Goal: Contribute content: Contribute content

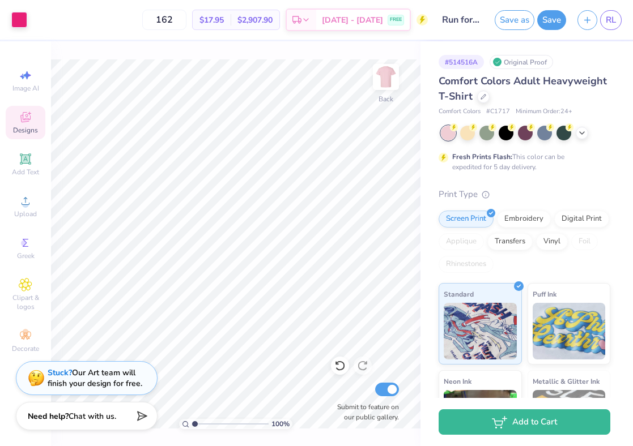
scroll to position [5298, 0]
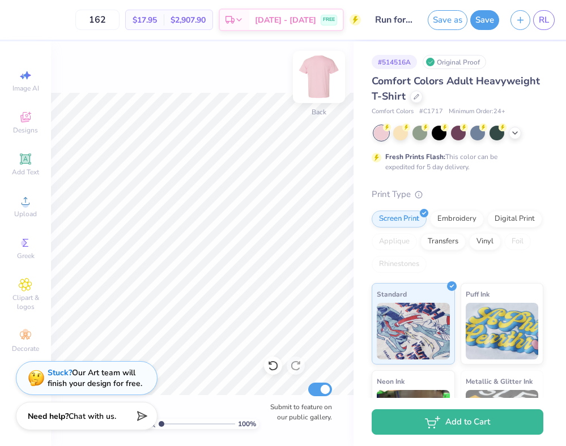
click at [319, 84] on img at bounding box center [318, 76] width 45 height 45
click at [319, 84] on img at bounding box center [319, 77] width 23 height 23
click at [515, 130] on icon at bounding box center [514, 131] width 9 height 9
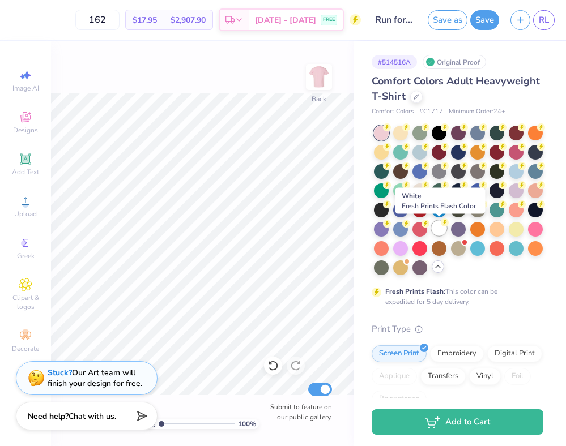
click at [442, 232] on div at bounding box center [439, 228] width 15 height 15
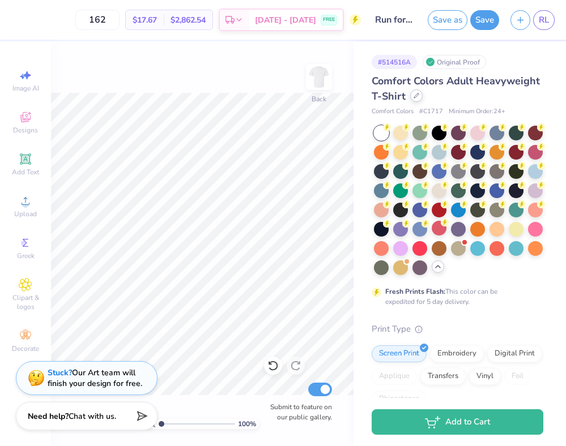
click at [413, 95] on icon at bounding box center [416, 96] width 6 height 6
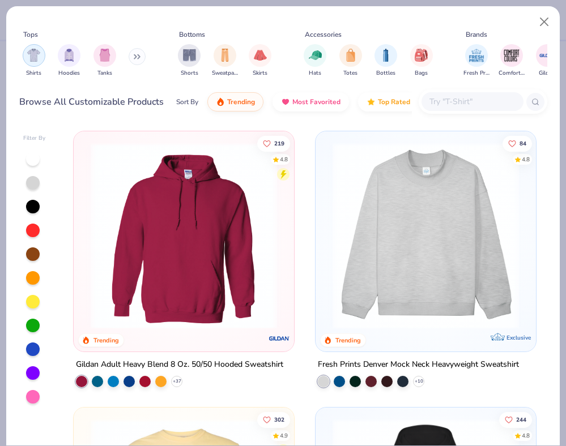
click at [36, 64] on div "filter for Shirts" at bounding box center [34, 55] width 23 height 23
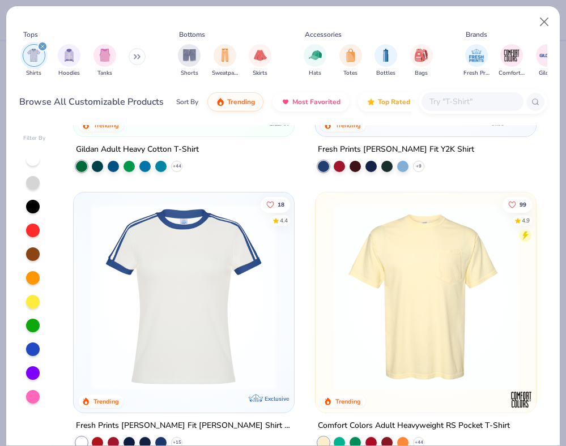
scroll to position [570, 0]
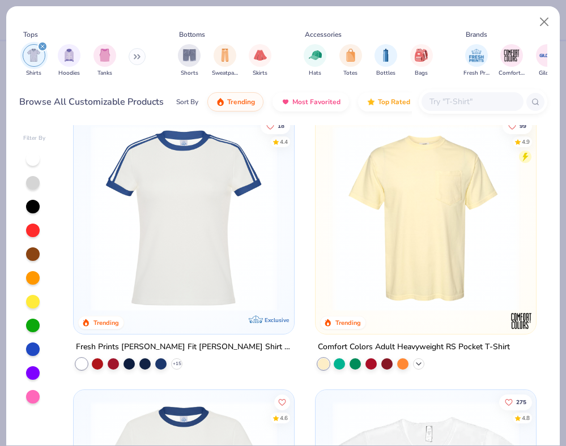
click at [421, 364] on icon at bounding box center [418, 364] width 9 height 9
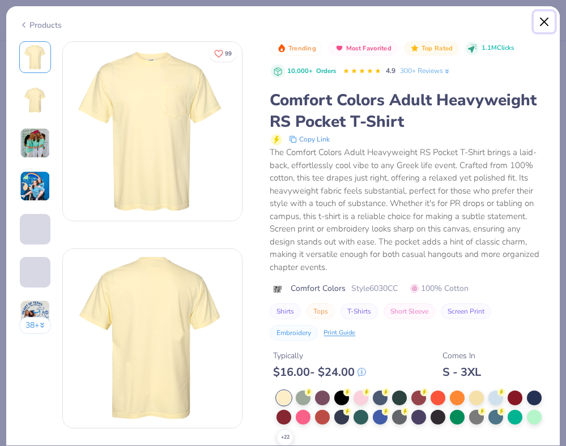
drag, startPoint x: 541, startPoint y: 25, endPoint x: 464, endPoint y: 172, distance: 166.2
click at [541, 25] on button "Close" at bounding box center [545, 22] width 22 height 22
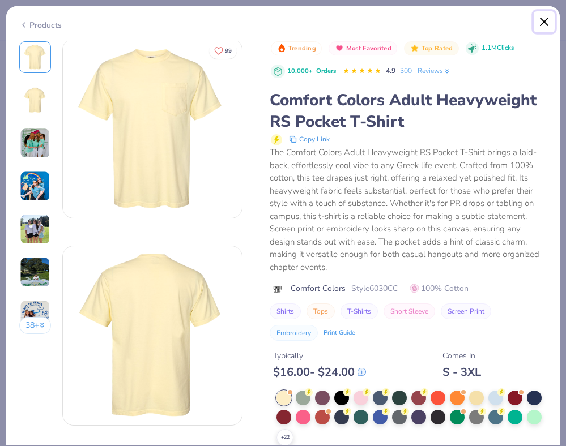
click at [538, 26] on button "Close" at bounding box center [545, 22] width 22 height 22
click at [545, 25] on button "Close" at bounding box center [545, 22] width 22 height 22
click at [33, 23] on div "Products" at bounding box center [40, 25] width 42 height 12
click at [29, 25] on div "Products" at bounding box center [40, 25] width 42 height 12
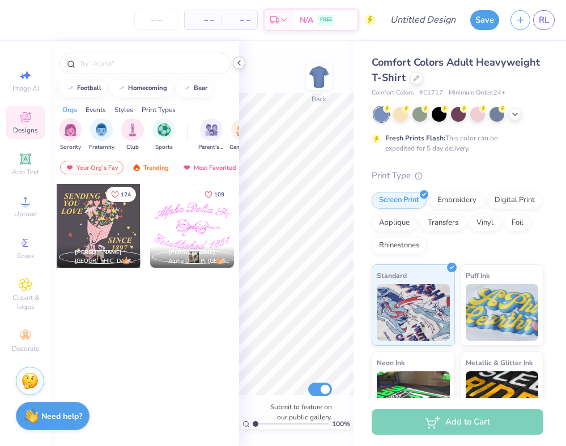
click at [234, 64] on div at bounding box center [239, 63] width 12 height 12
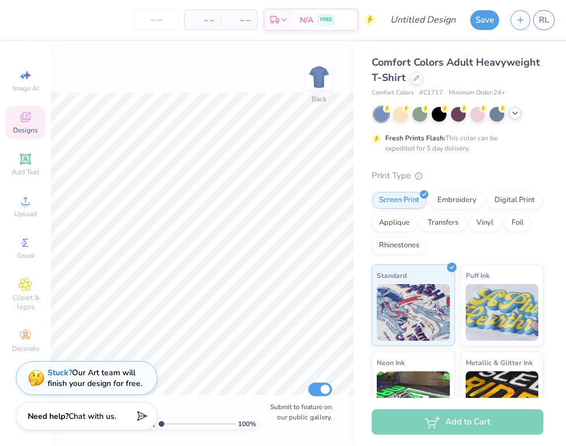
click at [518, 116] on icon at bounding box center [514, 113] width 9 height 9
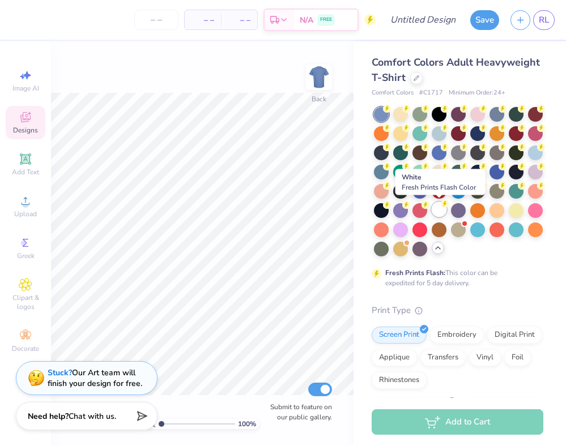
click at [439, 206] on div at bounding box center [439, 209] width 15 height 15
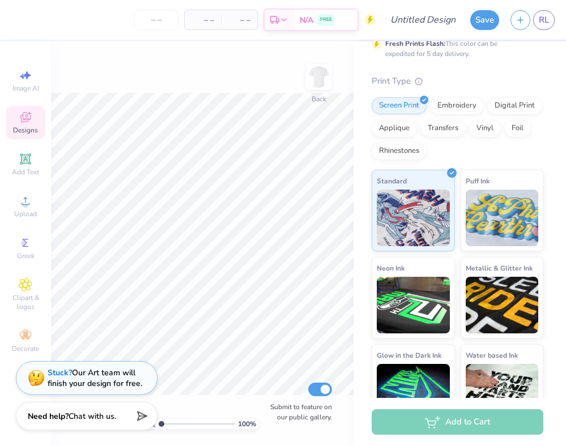
scroll to position [257, 0]
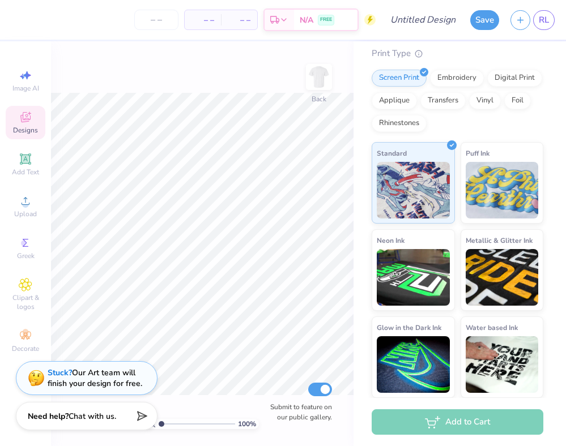
click at [27, 125] on div "Designs" at bounding box center [26, 122] width 40 height 33
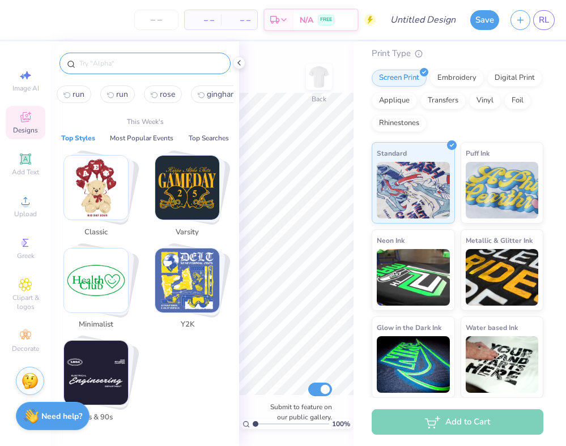
click at [116, 63] on input "text" at bounding box center [150, 63] width 145 height 11
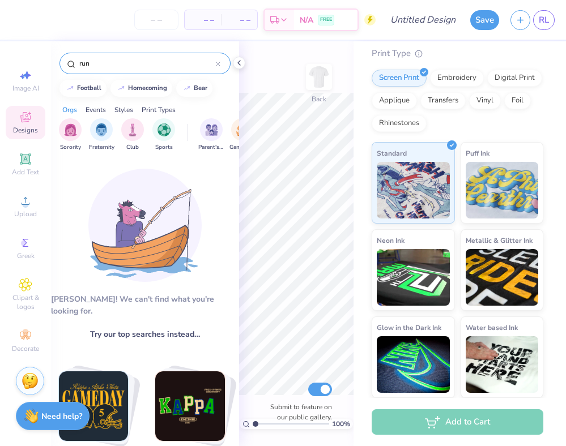
click at [120, 59] on input "run" at bounding box center [147, 63] width 138 height 11
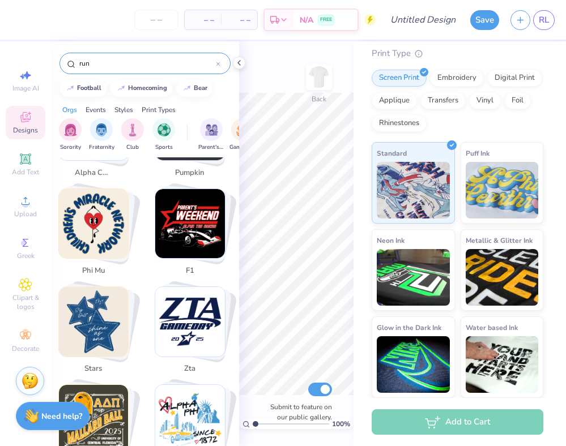
scroll to position [2234, 0]
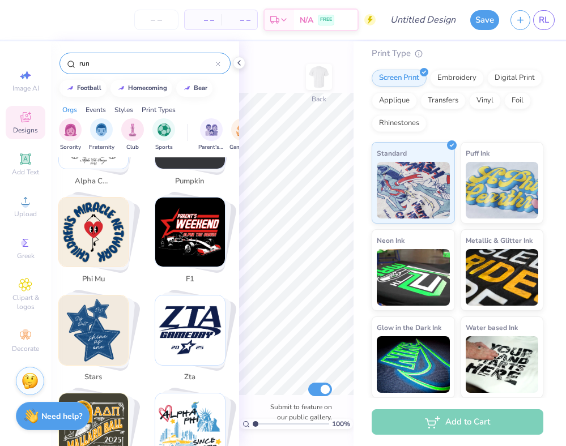
click at [96, 224] on img "Stack Card Button phi mu" at bounding box center [94, 233] width 70 height 70
type input "phi mu"
click at [217, 56] on div "phi mu" at bounding box center [144, 64] width 171 height 22
click at [217, 67] on div at bounding box center [218, 63] width 5 height 10
click at [212, 67] on input "text" at bounding box center [150, 63] width 145 height 11
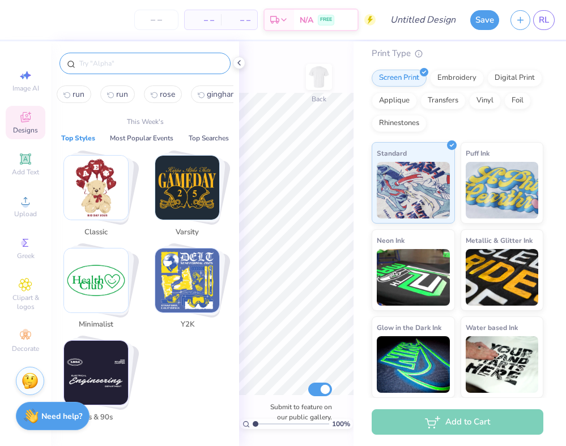
type input "5"
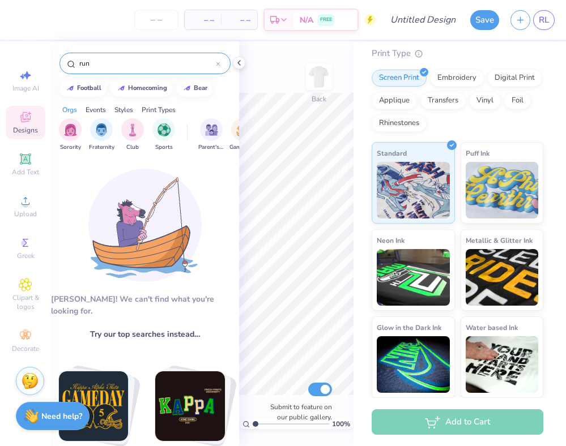
click at [98, 61] on input "run" at bounding box center [147, 63] width 138 height 11
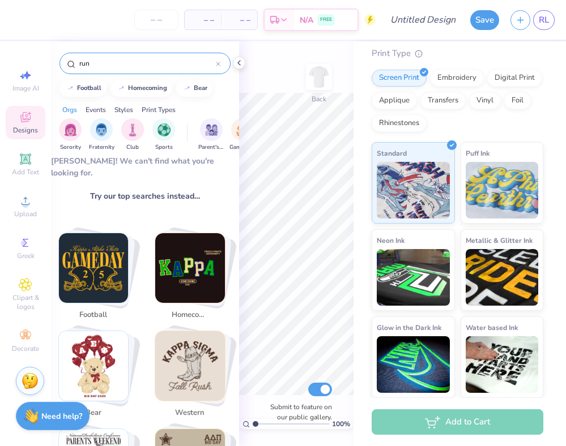
scroll to position [0, 0]
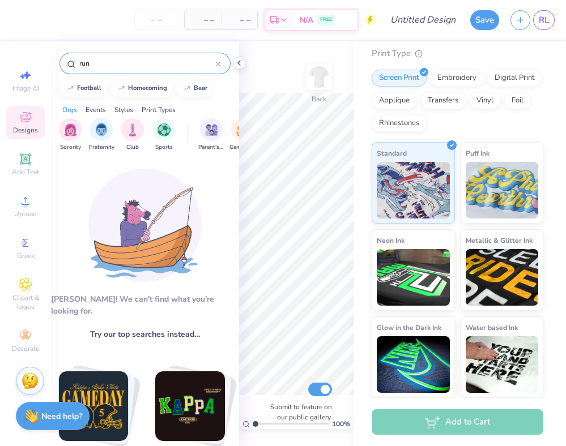
click at [118, 62] on input "run" at bounding box center [147, 63] width 138 height 11
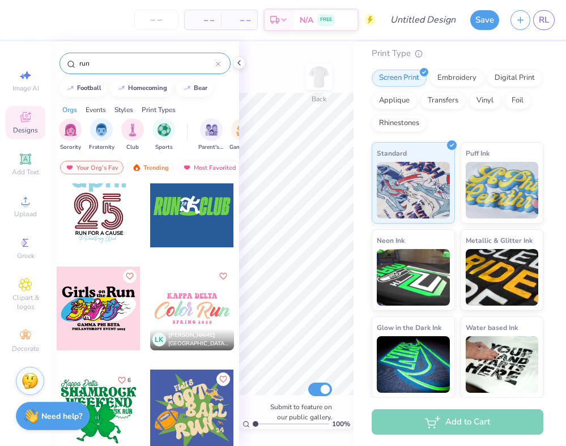
scroll to position [210, 0]
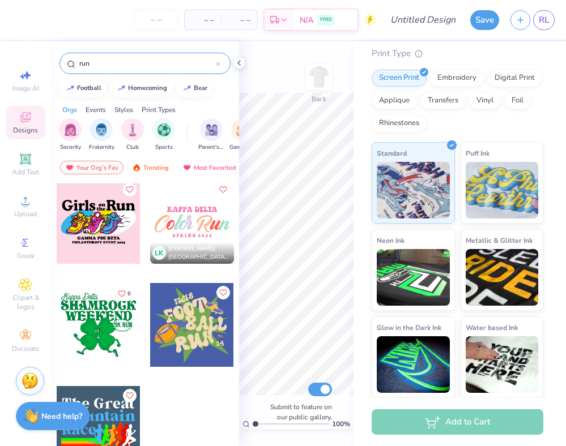
type input "run"
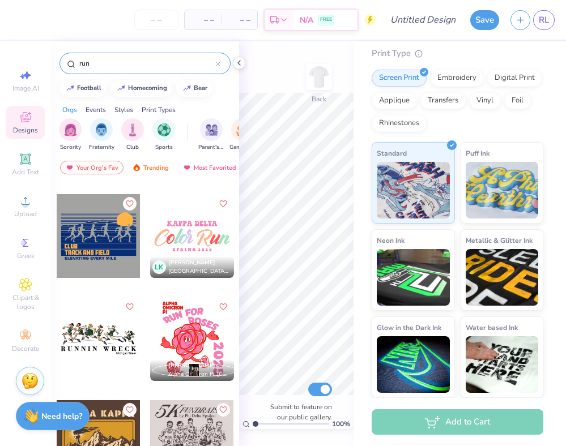
scroll to position [1795, 0]
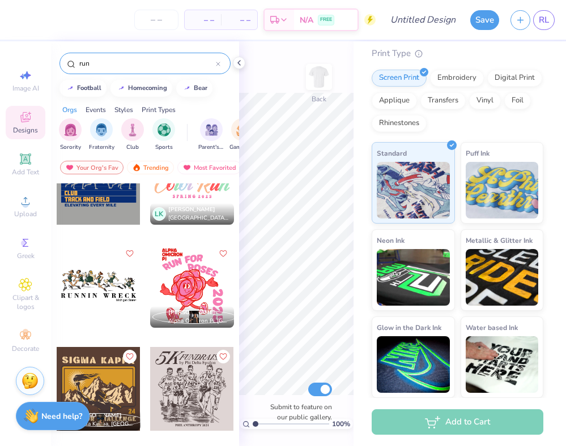
click at [213, 288] on div at bounding box center [192, 286] width 84 height 84
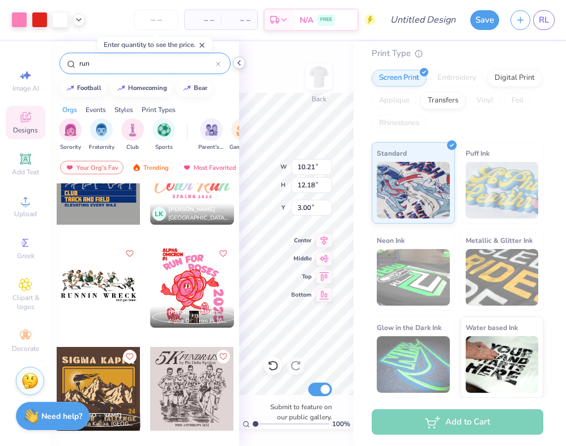
click at [233, 61] on div at bounding box center [239, 63] width 12 height 12
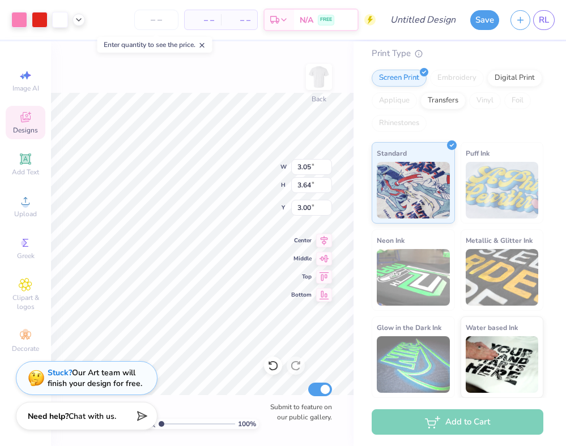
type input "3.05"
type input "3.64"
type input "2.64"
click at [165, 421] on input "range" at bounding box center [197, 424] width 76 height 10
drag, startPoint x: 164, startPoint y: 422, endPoint x: 168, endPoint y: 416, distance: 6.6
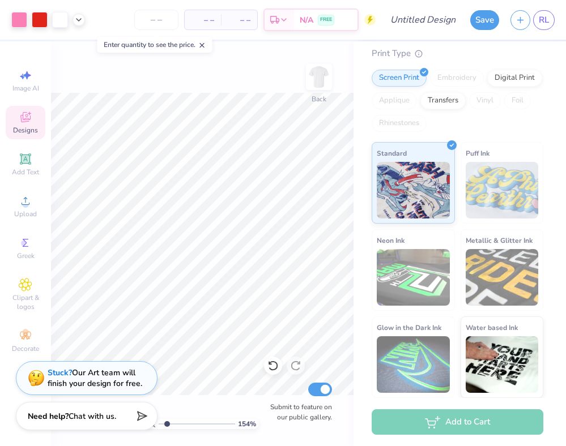
click at [167, 422] on input "range" at bounding box center [197, 424] width 76 height 10
type input "3.19"
click at [178, 424] on input "range" at bounding box center [197, 424] width 76 height 10
type input "2.53"
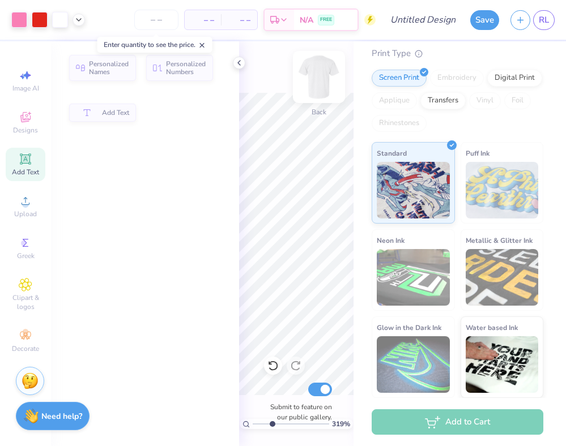
click at [318, 178] on div "319 % Back Submit to feature on our public gallery." at bounding box center [296, 243] width 114 height 405
click at [239, 65] on icon at bounding box center [238, 62] width 9 height 9
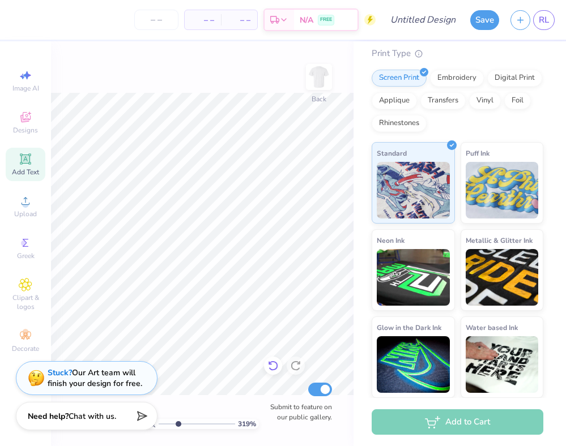
click at [273, 364] on icon at bounding box center [272, 365] width 11 height 11
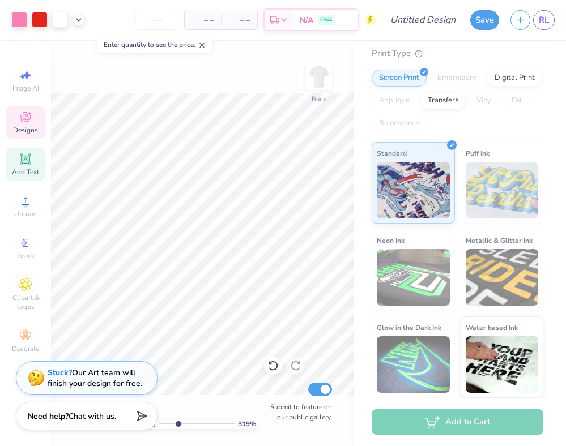
click at [27, 120] on icon at bounding box center [25, 117] width 10 height 10
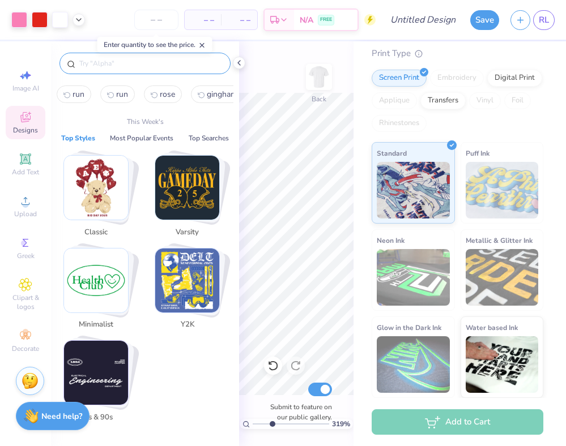
click at [123, 67] on input "text" at bounding box center [150, 63] width 145 height 11
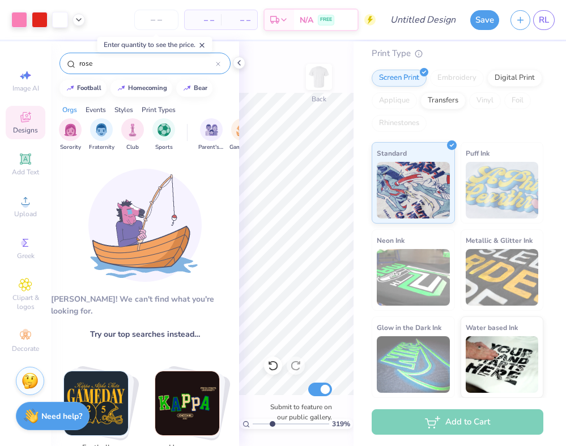
click at [148, 64] on input "rose" at bounding box center [147, 63] width 138 height 11
type input "rose"
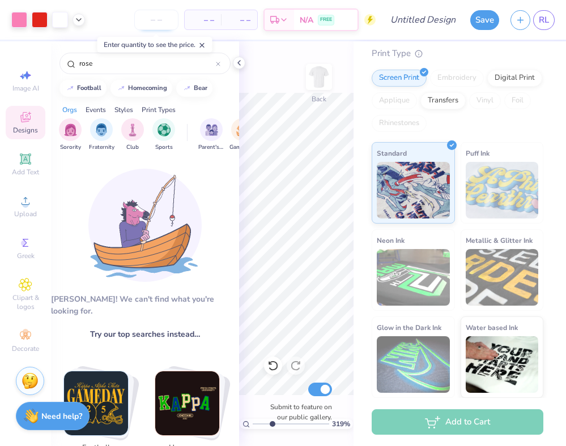
click at [160, 25] on input "number" at bounding box center [156, 20] width 44 height 20
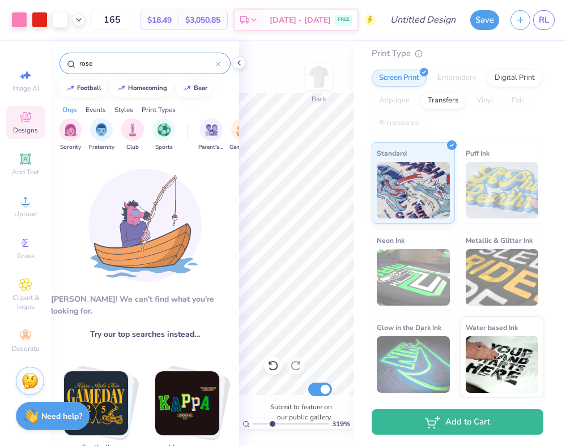
type input "165"
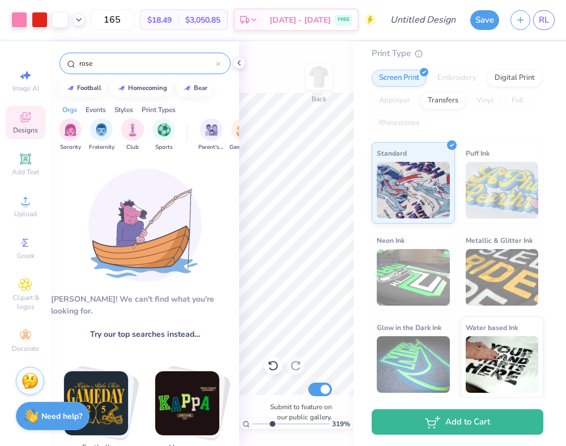
click at [152, 72] on div "rose" at bounding box center [144, 64] width 171 height 22
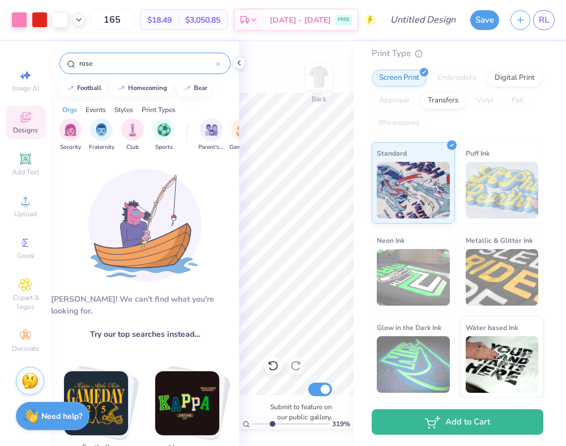
click at [152, 65] on input "rose" at bounding box center [147, 63] width 138 height 11
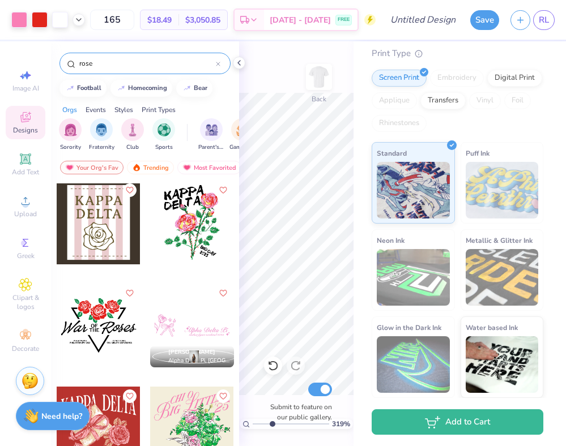
scroll to position [1207, 0]
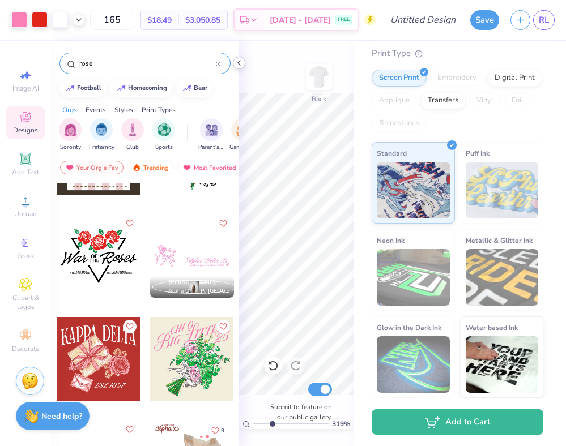
click at [237, 67] on div at bounding box center [239, 63] width 12 height 12
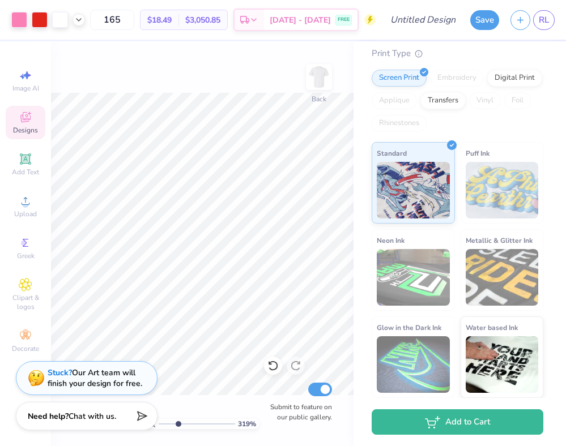
click at [277, 381] on div "319 % Back Submit to feature on our public gallery." at bounding box center [202, 243] width 302 height 405
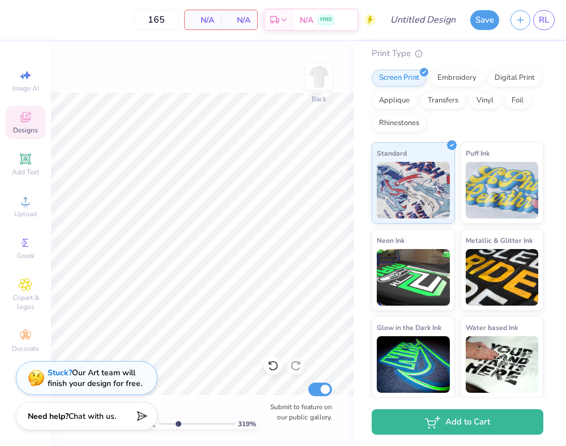
click at [32, 122] on div "Designs" at bounding box center [26, 122] width 40 height 33
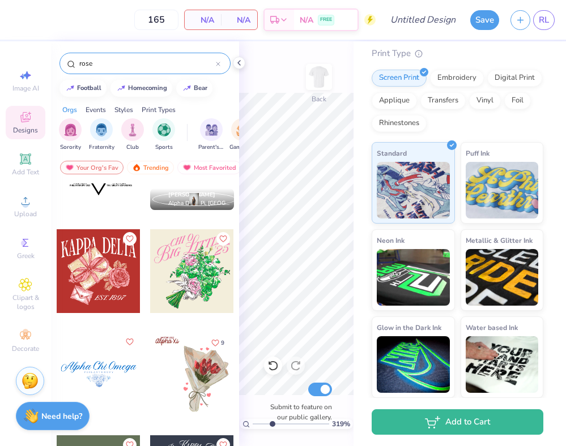
scroll to position [1299, 0]
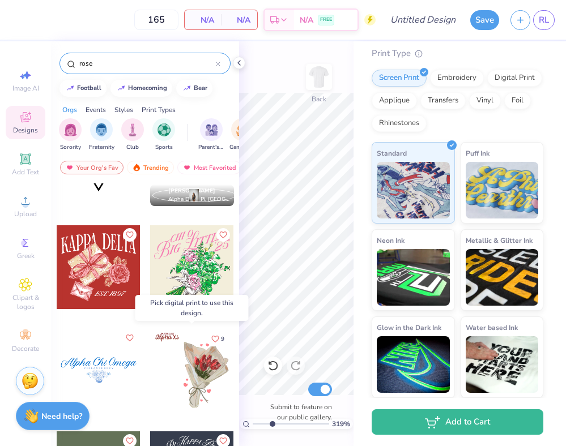
click at [203, 382] on div at bounding box center [192, 371] width 84 height 84
click at [205, 364] on div at bounding box center [192, 371] width 84 height 84
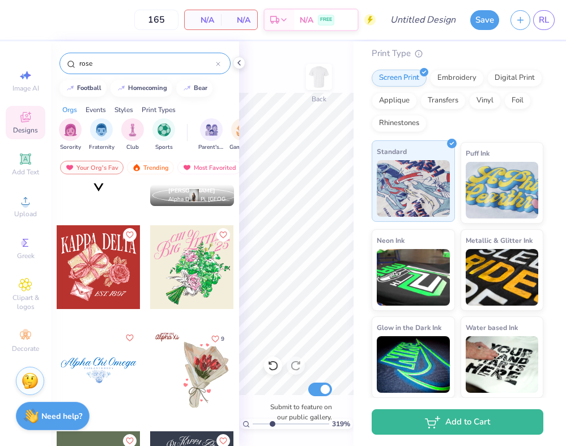
click at [405, 203] on img at bounding box center [413, 188] width 73 height 57
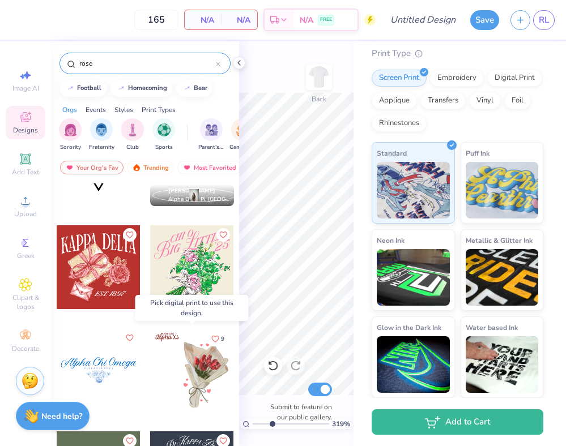
click at [191, 382] on div at bounding box center [192, 371] width 84 height 84
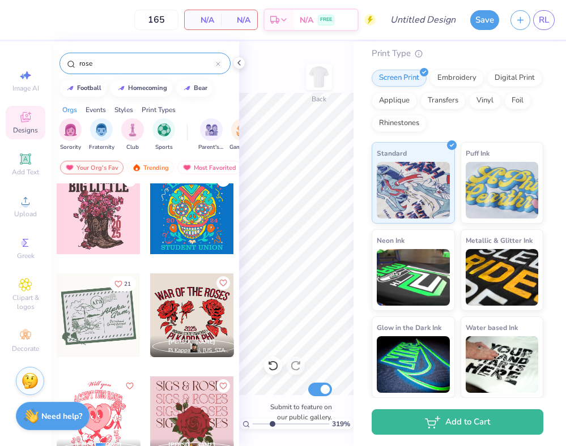
scroll to position [1811, 0]
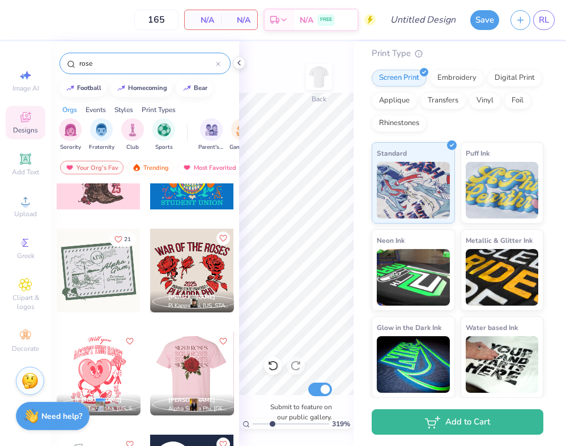
click at [115, 359] on div at bounding box center [99, 374] width 84 height 84
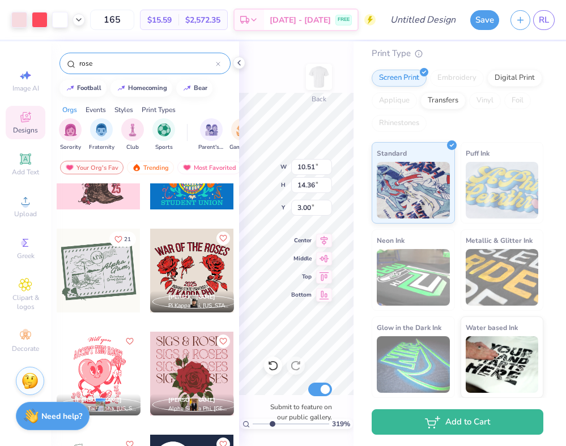
click at [237, 65] on icon at bounding box center [238, 62] width 9 height 9
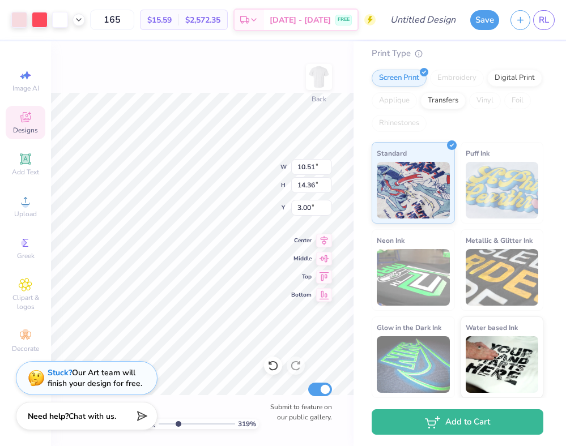
drag, startPoint x: 176, startPoint y: 423, endPoint x: 161, endPoint y: 422, distance: 15.3
type input "1"
click at [161, 422] on input "range" at bounding box center [197, 424] width 76 height 10
type input "2.81"
type input "3.84"
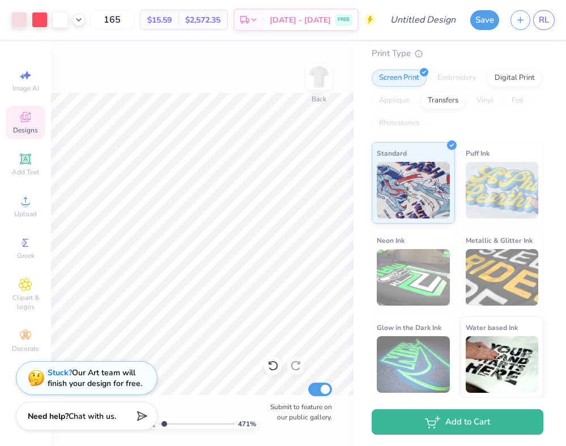
click at [160, 424] on input "range" at bounding box center [197, 424] width 76 height 10
drag, startPoint x: 161, startPoint y: 424, endPoint x: 170, endPoint y: 425, distance: 9.1
click at [170, 425] on input "range" at bounding box center [197, 424] width 76 height 10
type input "3.21"
click at [178, 424] on input "range" at bounding box center [197, 424] width 76 height 10
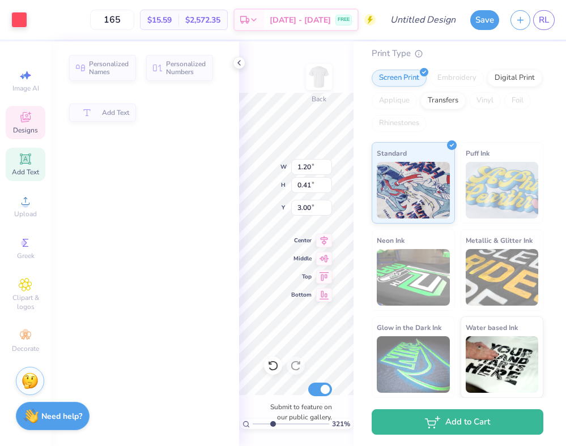
type input "1.20"
type input "0.41"
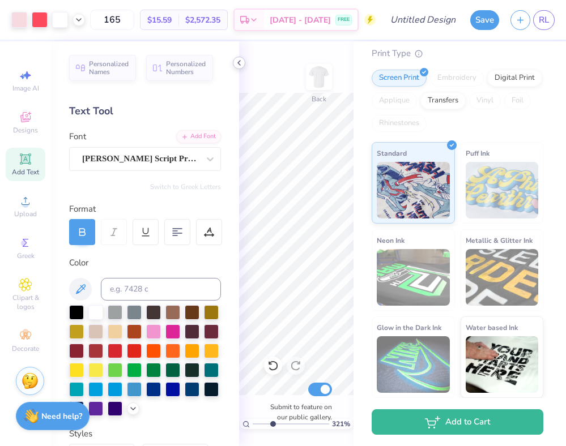
click at [241, 65] on icon at bounding box center [238, 62] width 9 height 9
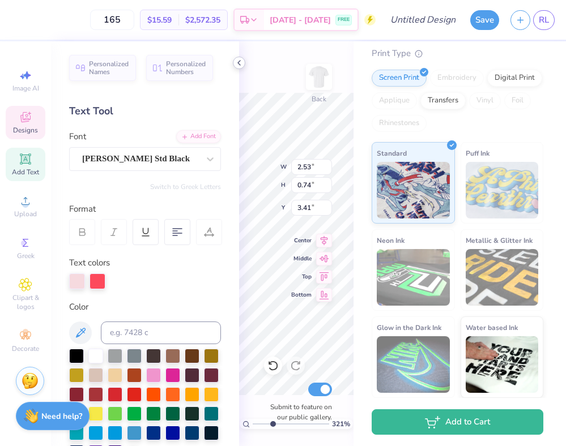
click at [241, 62] on icon at bounding box center [238, 62] width 9 height 9
click at [240, 60] on div "321 % Back W 2.53 2.53 " H 0.74 0.74 " Y 3.41 3.41 " Center Middle Top Bottom S…" at bounding box center [296, 243] width 114 height 405
type input "3.42"
type textarea "ACEPT THIS ROSE?"
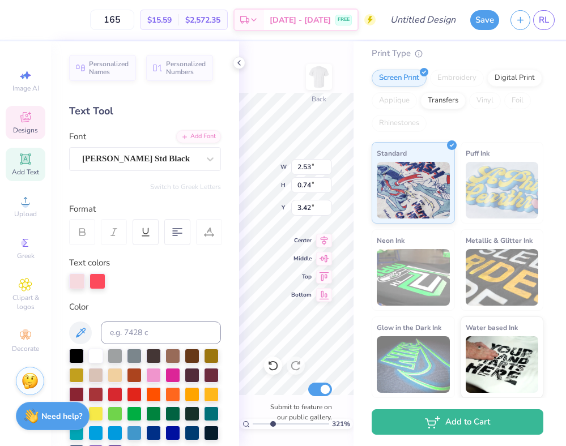
type textarea "Ruun For the Roses"
click at [244, 64] on div at bounding box center [239, 63] width 12 height 12
click at [238, 62] on div "Personalized Names Personalized Numbers Text Tool Add Font Font Cooper Std Blac…" at bounding box center [145, 243] width 188 height 405
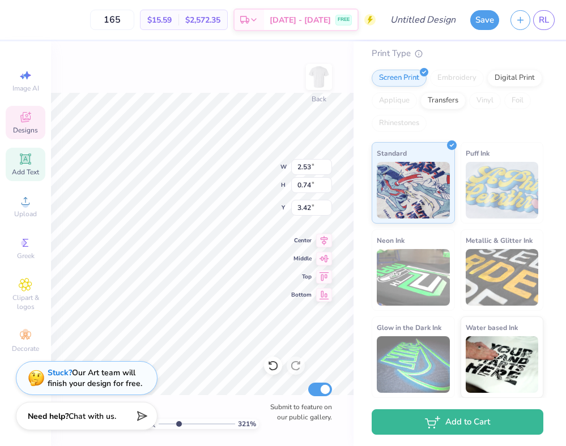
scroll to position [0, 1]
type textarea "Ruu For the Roses"
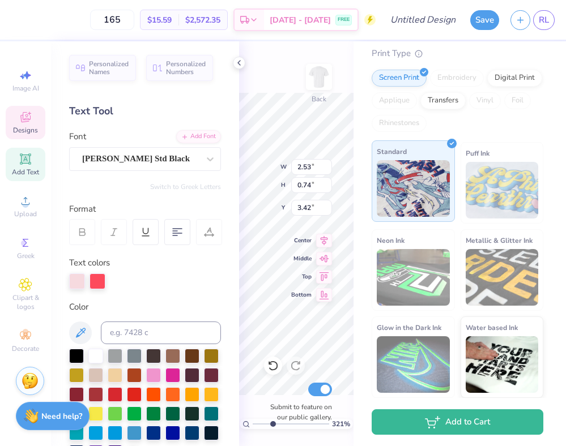
type textarea "Run For the Roses"
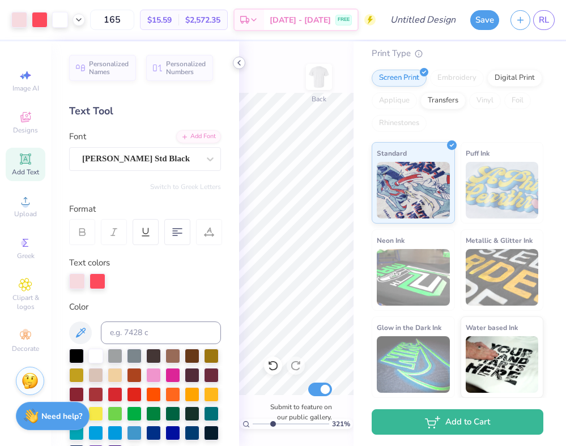
click at [237, 61] on icon at bounding box center [238, 62] width 9 height 9
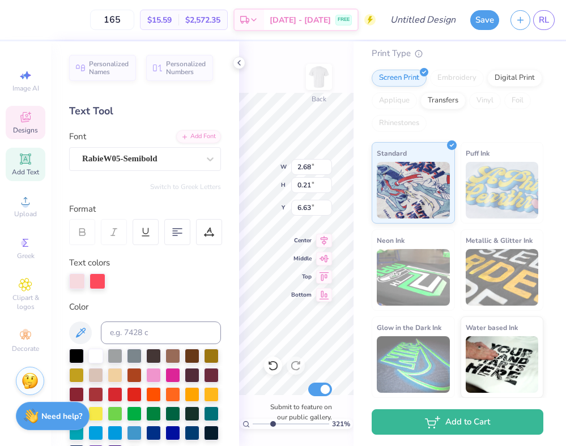
click at [370, 241] on div "165 $15.59 Per Item $2,572.35 Total Est. Delivery Sep 15 - 18 FREE Design Title…" at bounding box center [283, 223] width 566 height 446
type textarea "Alph Omicron PiU A L P H A"
click at [262, 163] on div "321 % Back W 2.68 2.68 " H 0.21 0.21 " Y 6.63 6.63 " Center Middle Top Bottom S…" at bounding box center [296, 243] width 114 height 405
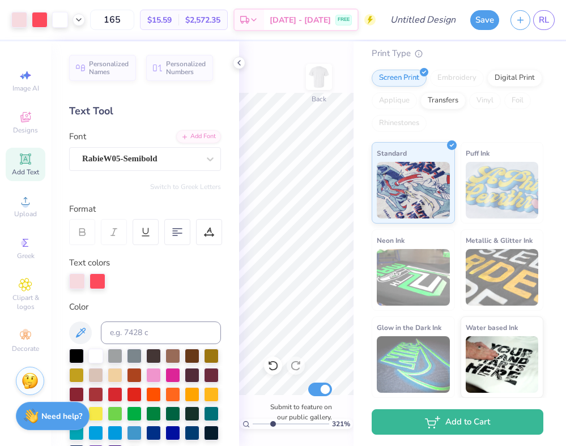
click at [238, 308] on div "Art colors 165 $15.59 Per Item $2,572.35 Total Est. Delivery Sep 15 - 18 FREE D…" at bounding box center [283, 223] width 566 height 446
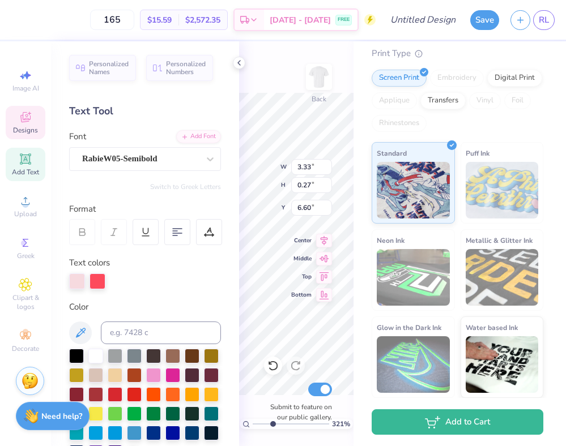
scroll to position [0, 4]
type textarea "Alph aOmicron Pi H i"
click at [292, 244] on div "321 % Back W 2.47 2.47 " H 0.27 0.27 " Y 6.60 6.60 " Center Middle Top Bottom S…" at bounding box center [296, 243] width 114 height 405
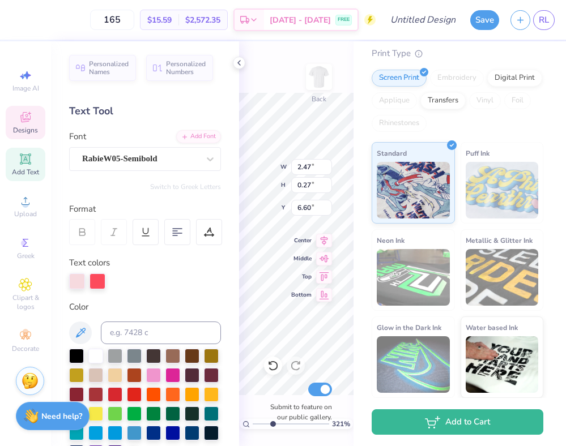
type textarea "Alpha Omicron Pi"
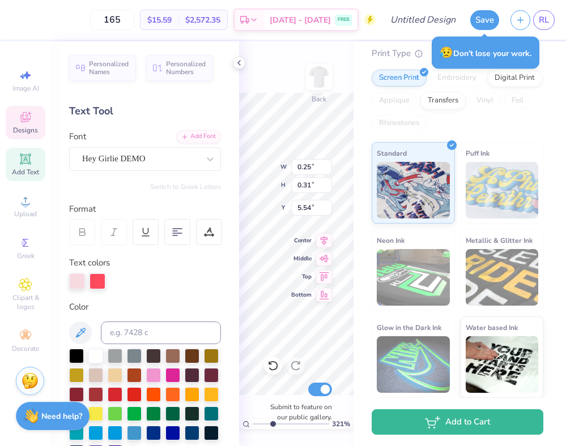
type textarea "A"
click at [238, 63] on polyline at bounding box center [239, 63] width 2 height 5
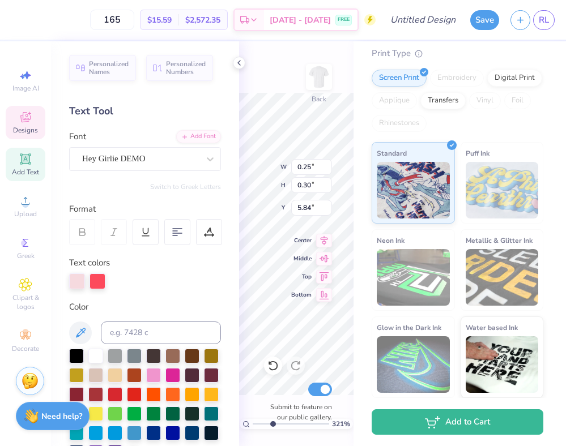
type textarea "T"
type textarea "O"
click at [357, 226] on div "Comfort Colors Adult Heavyweight T-Shirt Comfort Colors # C1717 Minimum Order: …" at bounding box center [459, 91] width 212 height 614
type textarea "II"
click at [292, 280] on span "Top" at bounding box center [301, 277] width 20 height 8
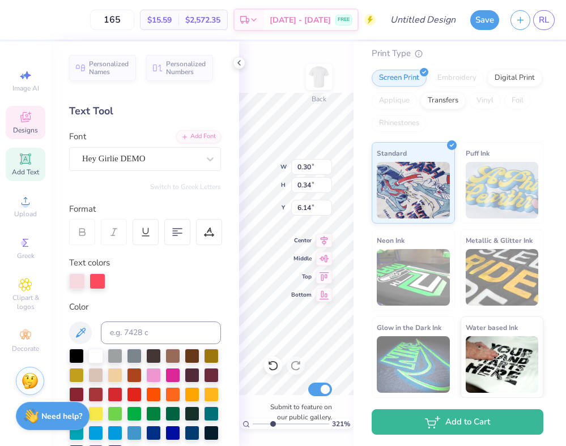
click at [370, 228] on div "Comfort Colors Adult Heavyweight T-Shirt Comfort Colors # C1717 Minimum Order: …" at bounding box center [459, 91] width 212 height 614
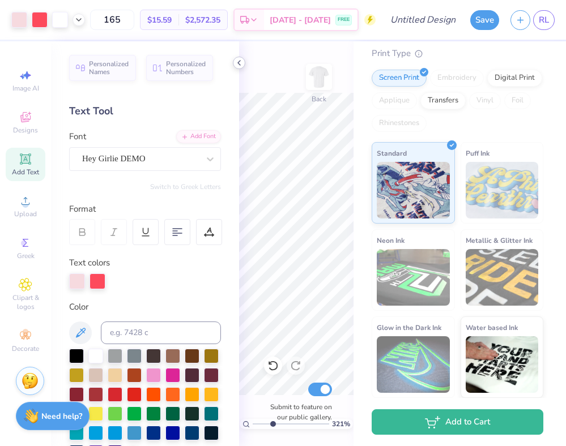
click at [238, 64] on icon at bounding box center [238, 62] width 9 height 9
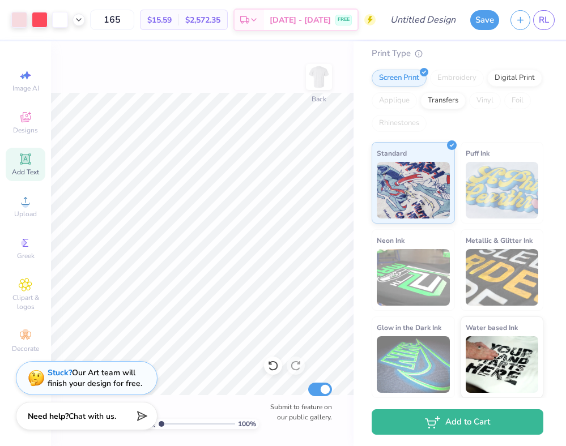
drag, startPoint x: 177, startPoint y: 423, endPoint x: 156, endPoint y: 420, distance: 21.7
type input "1"
click at [159, 420] on input "range" at bounding box center [197, 424] width 76 height 10
click at [326, 77] on img at bounding box center [318, 76] width 45 height 45
click at [433, 16] on input "Design Title" at bounding box center [437, 19] width 56 height 23
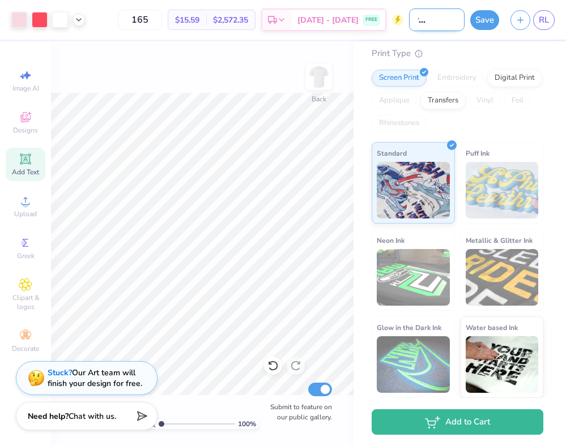
scroll to position [0, 35]
type input "Run for the roses"
click at [490, 18] on button "Save" at bounding box center [484, 20] width 29 height 20
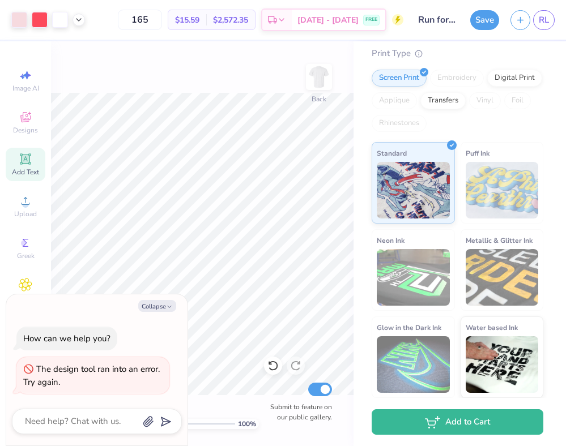
type textarea "x"
